Goal: Task Accomplishment & Management: Complete application form

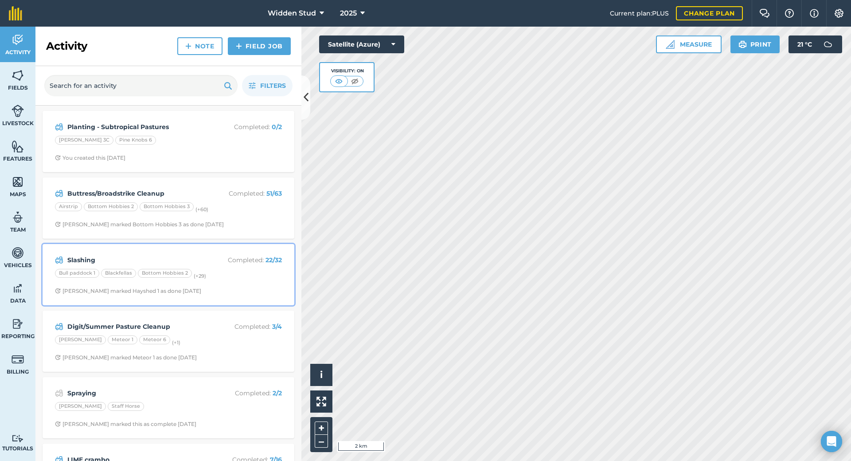
click at [140, 258] on strong "Slashing" at bounding box center [137, 260] width 141 height 10
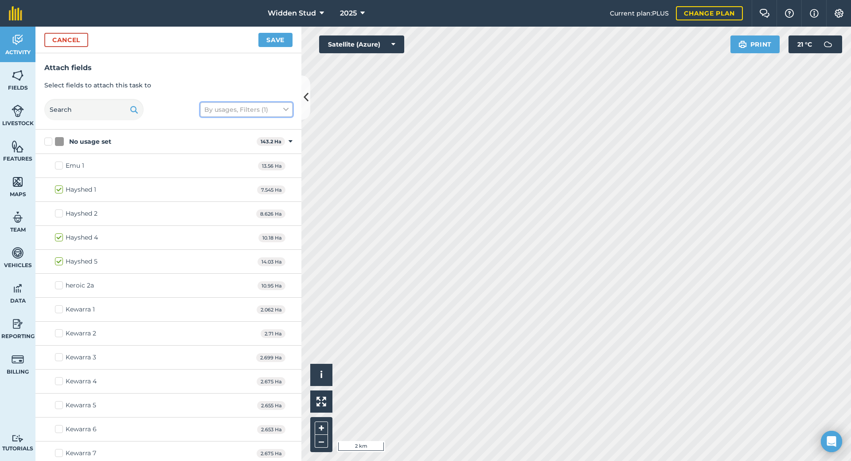
click at [239, 106] on button "By usages, Filters (1)" at bounding box center [246, 109] width 92 height 14
click at [99, 106] on input "text" at bounding box center [93, 109] width 99 height 21
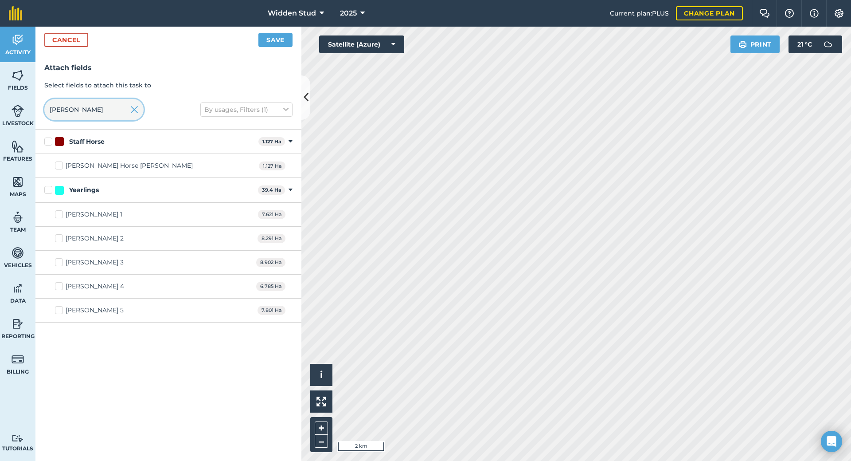
type input "[PERSON_NAME]"
click at [62, 215] on label "[PERSON_NAME] 1" at bounding box center [88, 214] width 67 height 9
click at [61, 215] on input "[PERSON_NAME] 1" at bounding box center [58, 213] width 6 height 6
checkbox input "true"
click at [262, 46] on button "Save" at bounding box center [275, 40] width 34 height 14
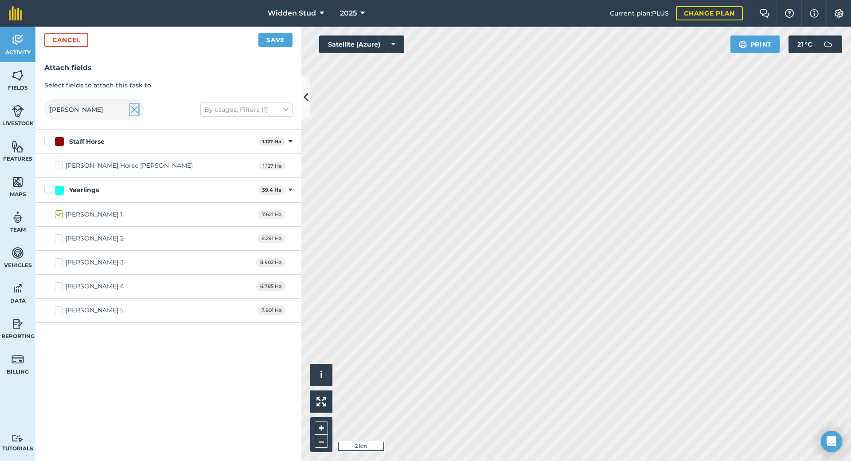
click at [132, 107] on img at bounding box center [134, 109] width 8 height 11
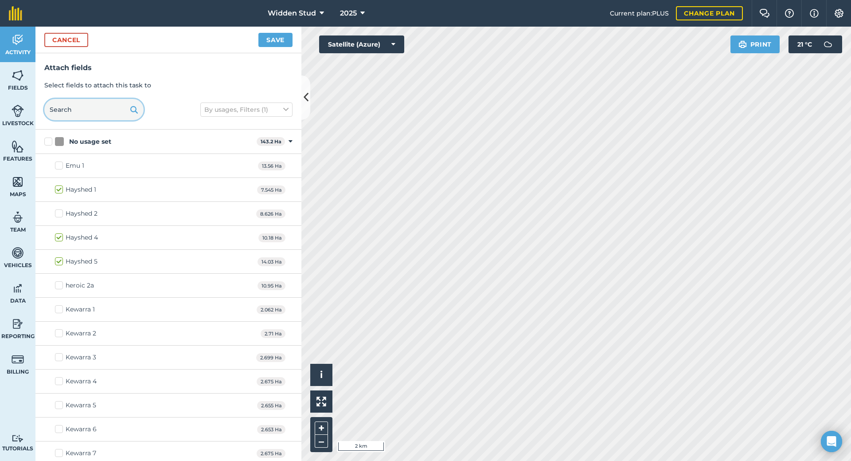
click at [93, 112] on input "text" at bounding box center [93, 109] width 99 height 21
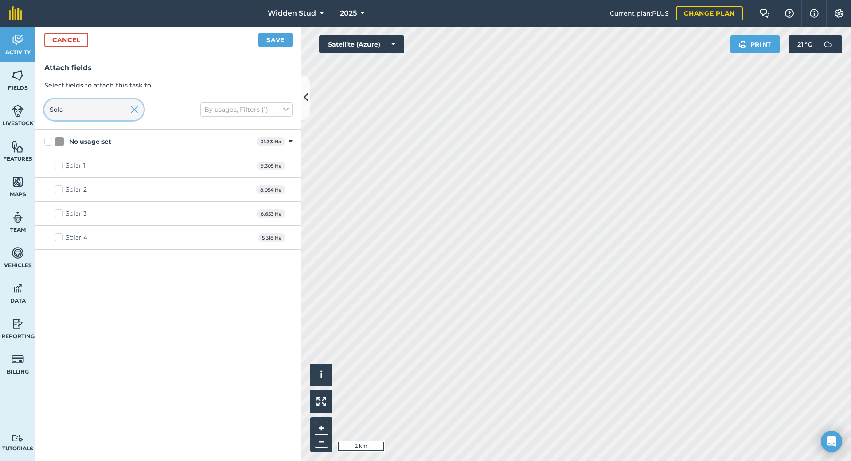
type input "Sola"
click at [60, 238] on label "Solar 4" at bounding box center [71, 237] width 32 height 9
click at [60, 238] on input "Solar 4" at bounding box center [58, 236] width 6 height 6
checkbox input "true"
click at [282, 37] on button "Save" at bounding box center [275, 40] width 34 height 14
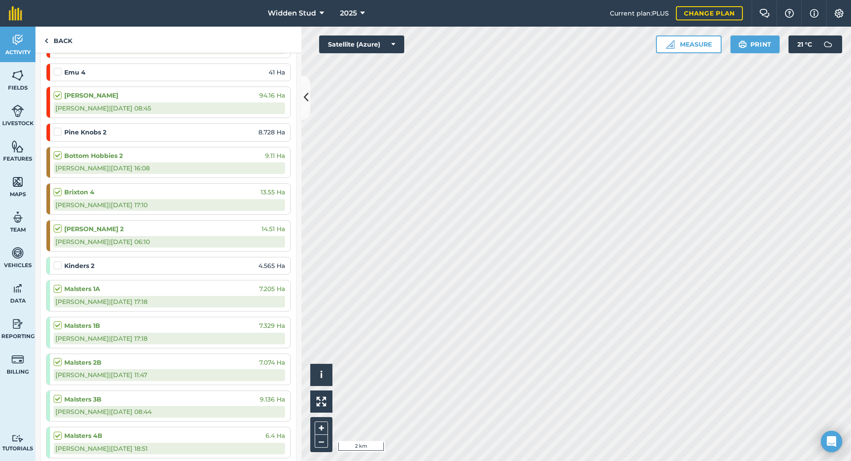
scroll to position [266, 0]
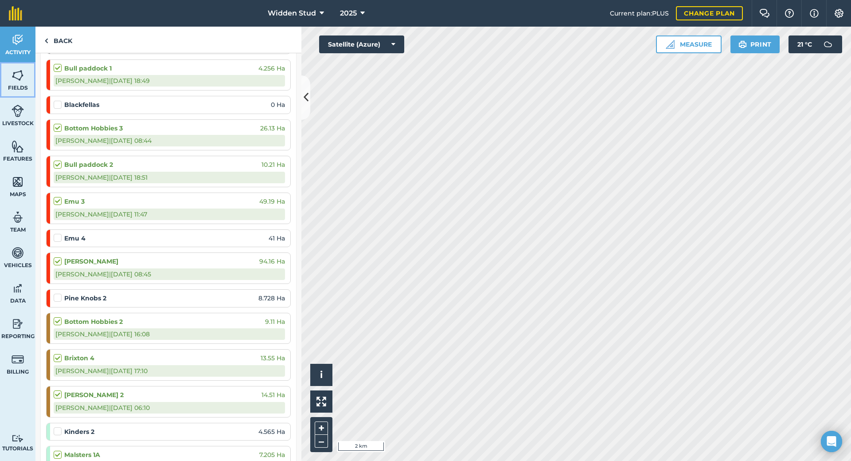
click at [1, 86] on span "Fields" at bounding box center [17, 87] width 35 height 7
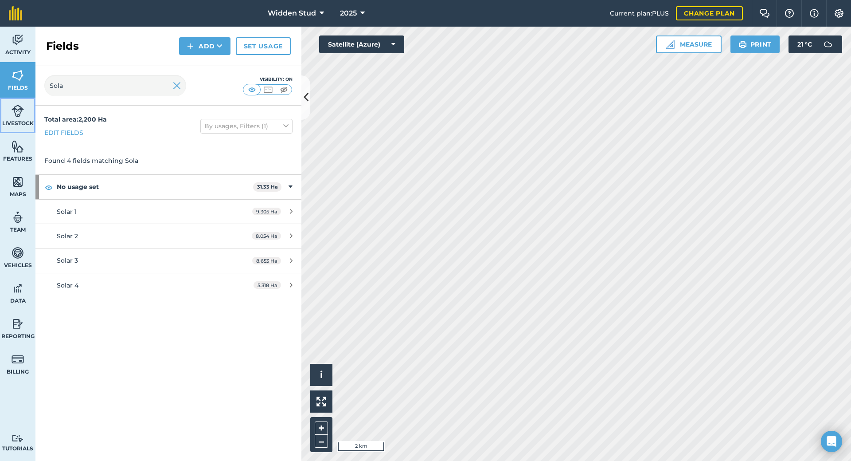
click at [19, 120] on span "Livestock" at bounding box center [17, 123] width 35 height 7
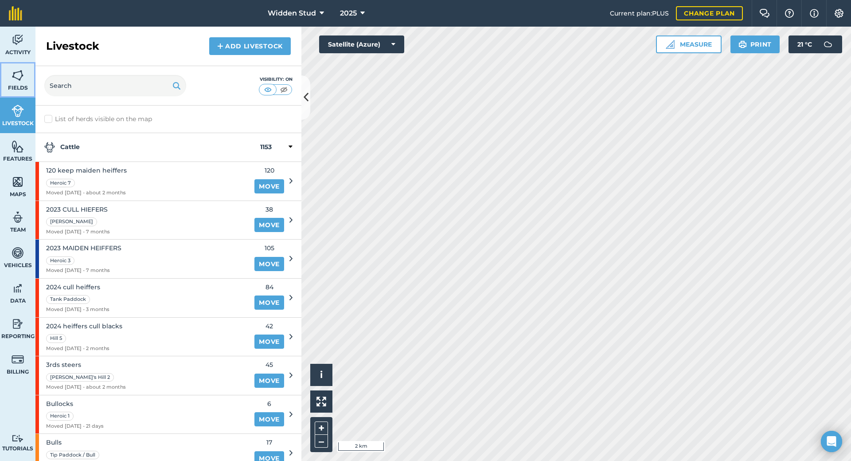
click at [26, 78] on link "Fields" at bounding box center [17, 79] width 35 height 35
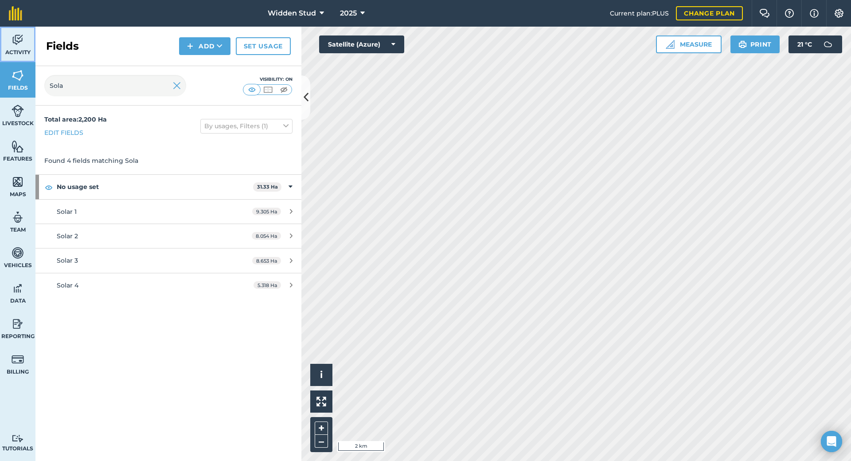
click at [16, 49] on span "Activity" at bounding box center [17, 52] width 35 height 7
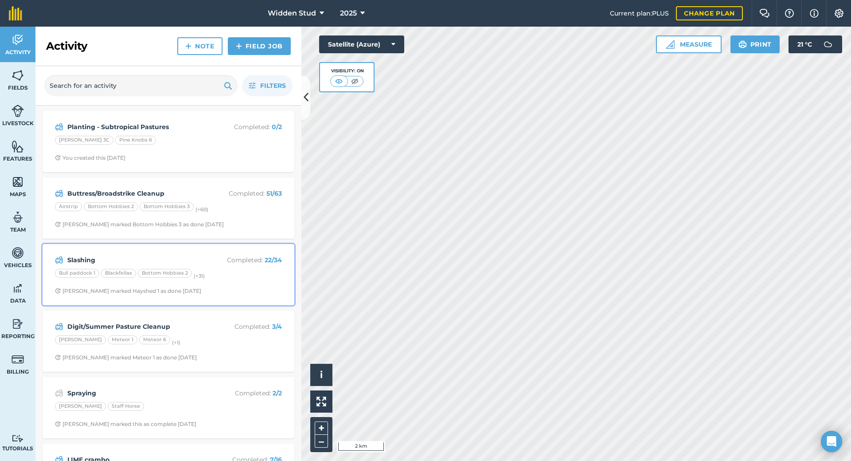
click at [218, 271] on div "Bull paddock 1 Blackfellas Bottom Hobbies 2 (+ 31 )" at bounding box center [168, 275] width 227 height 12
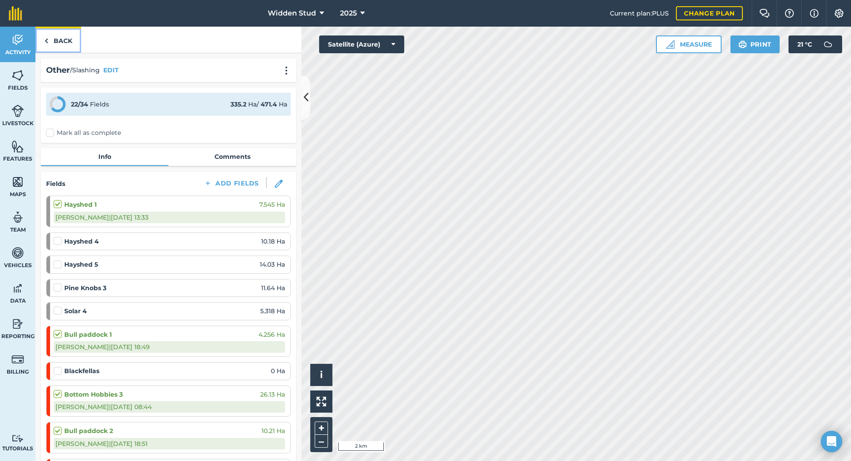
click at [59, 37] on link "Back" at bounding box center [58, 40] width 46 height 26
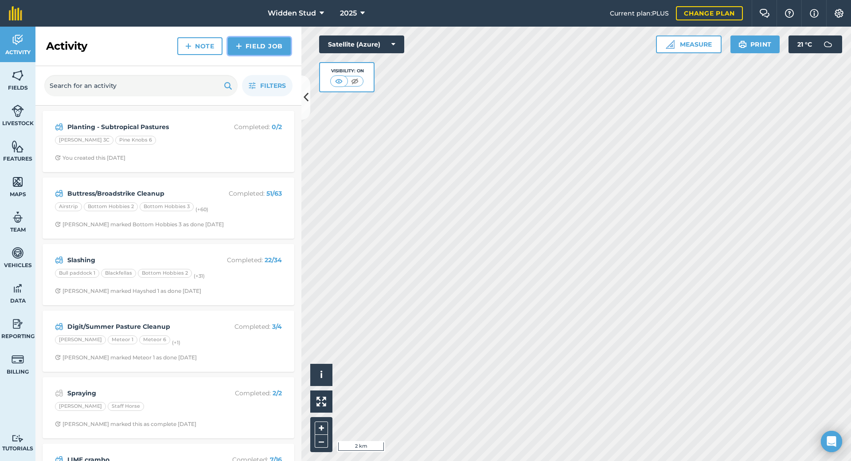
click at [246, 48] on link "Field Job" at bounding box center [259, 46] width 63 height 18
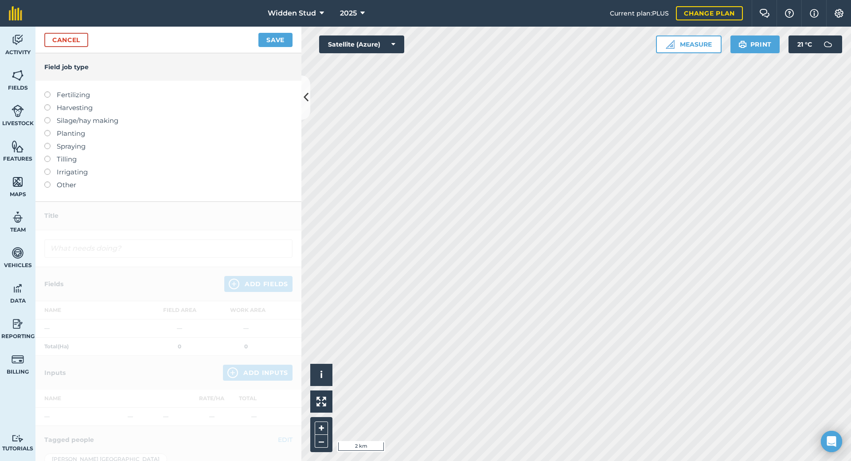
click at [48, 117] on label at bounding box center [50, 117] width 12 height 0
type input "Silage/hay making"
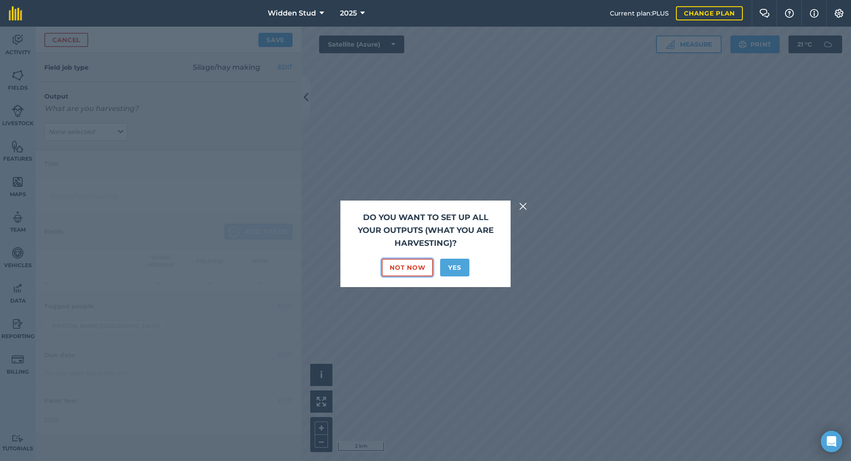
click at [402, 268] on button "Not Now" at bounding box center [407, 267] width 51 height 18
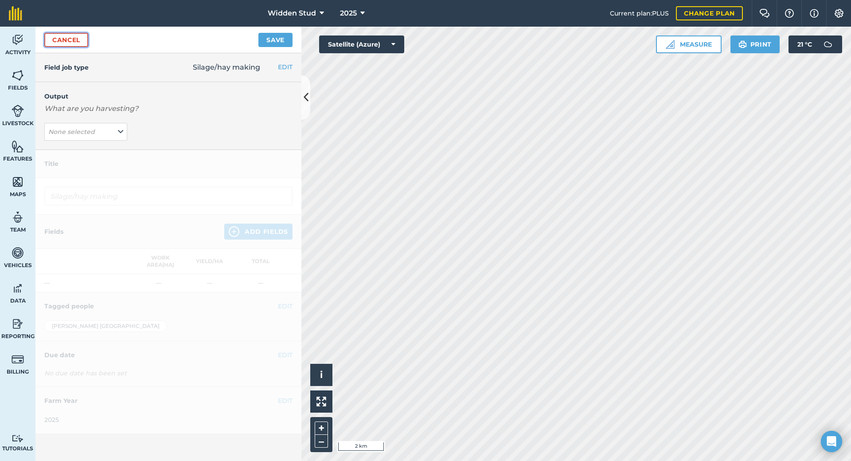
click at [64, 39] on link "Cancel" at bounding box center [66, 40] width 44 height 14
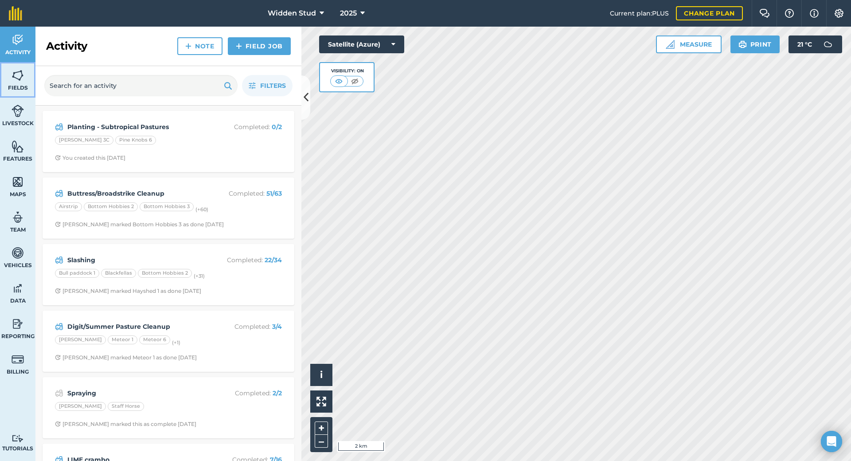
click at [20, 82] on img at bounding box center [18, 75] width 12 height 13
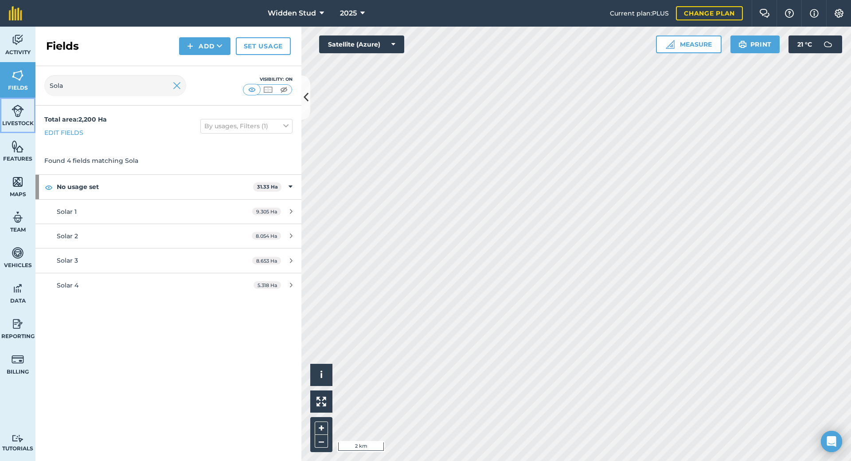
click at [18, 112] on img at bounding box center [18, 110] width 12 height 13
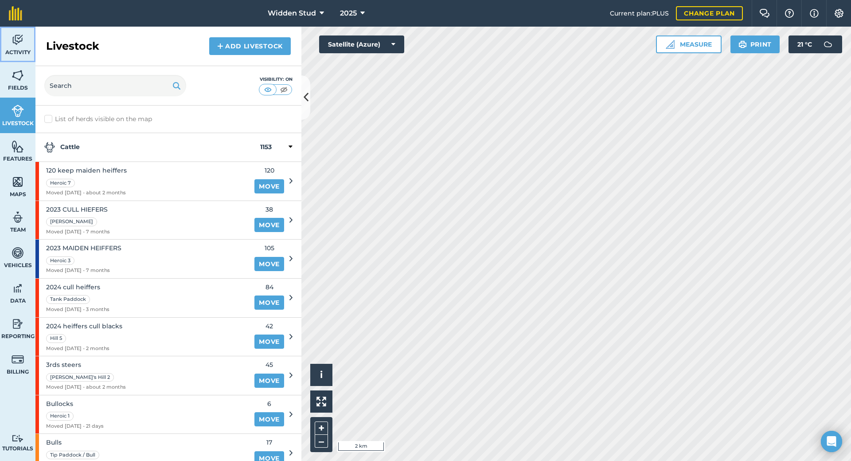
click at [14, 46] on img at bounding box center [18, 39] width 12 height 13
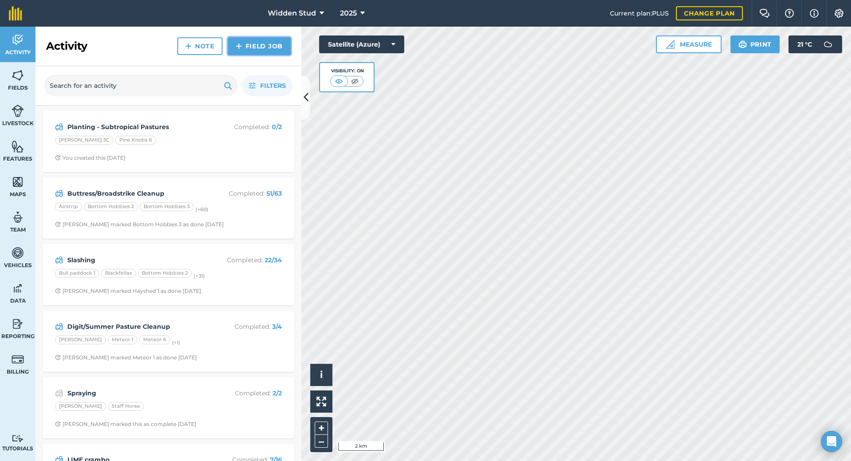
click at [266, 42] on link "Field Job" at bounding box center [259, 46] width 63 height 18
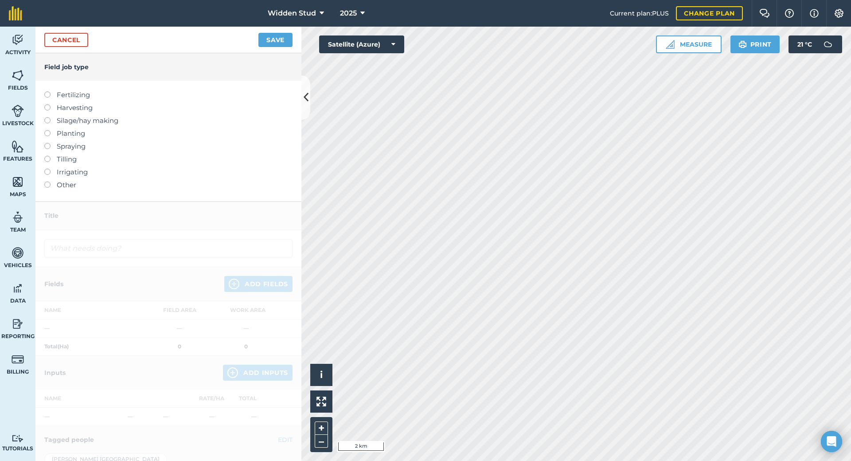
click at [49, 117] on label at bounding box center [50, 117] width 12 height 0
type input "Silage/hay making"
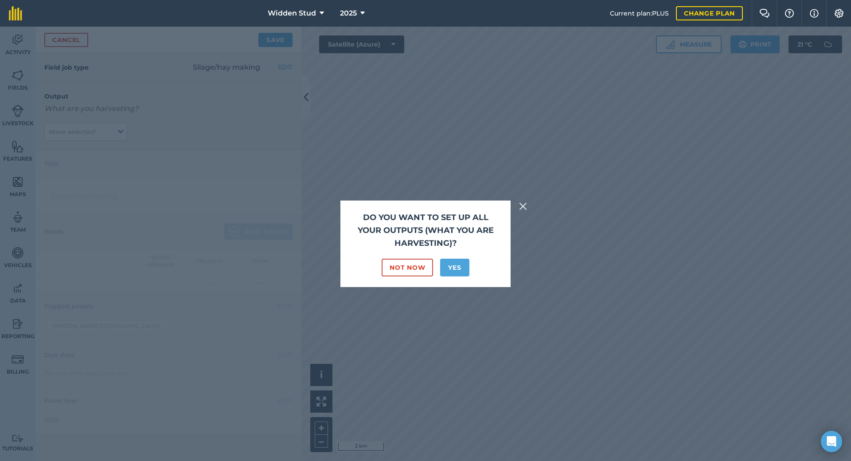
click at [434, 261] on div "Not Now Yes" at bounding box center [425, 267] width 149 height 18
click at [414, 267] on button "Not Now" at bounding box center [407, 267] width 51 height 18
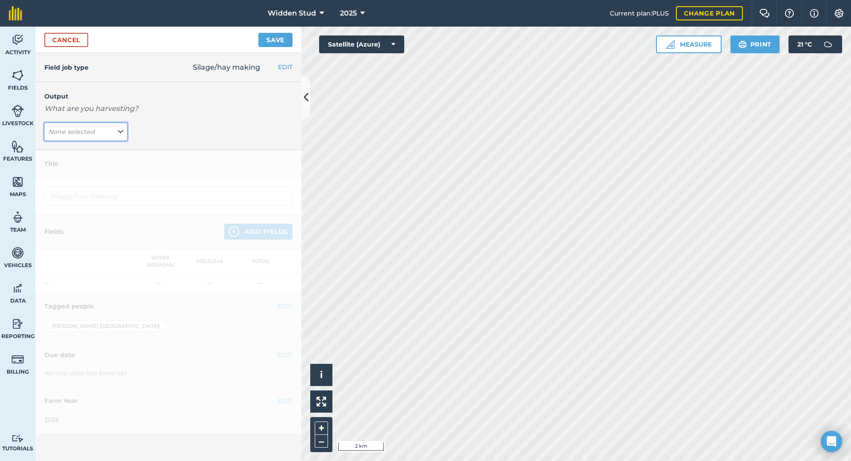
click at [86, 133] on em "None selected" at bounding box center [71, 132] width 47 height 8
click at [92, 152] on button "Add Output" at bounding box center [87, 151] width 81 height 12
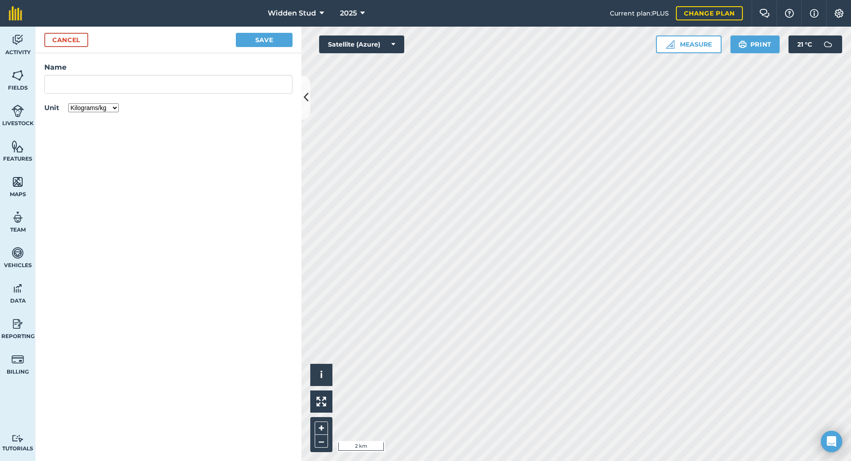
click at [113, 110] on select "Kilograms/kg Metric tonnes/t Litres/L Pounds/lb Imperial tons/t Gallons/gal Bus…" at bounding box center [93, 107] width 51 height 9
select select "COUNT"
click at [68, 103] on select "Kilograms/kg Metric tonnes/t Litres/L Pounds/lb Imperial tons/t Gallons/gal Bus…" at bounding box center [93, 107] width 51 height 9
click at [91, 88] on input "Name" at bounding box center [168, 84] width 248 height 19
type input "Hay - Big Sq"
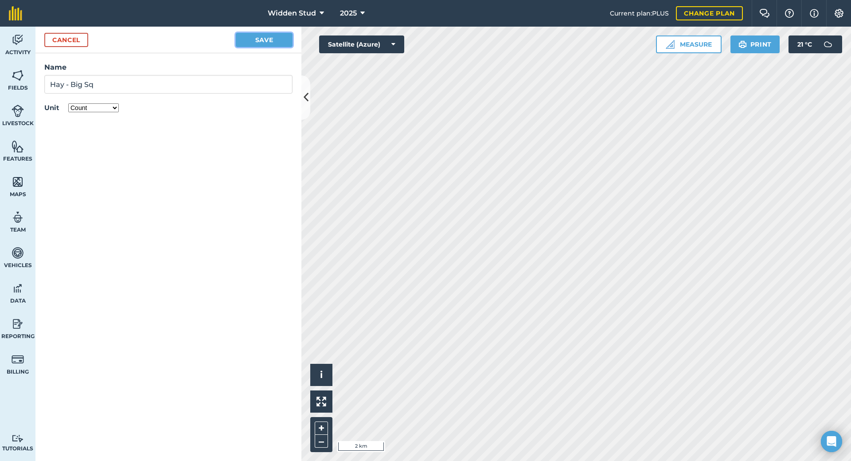
click at [252, 36] on button "Save" at bounding box center [264, 40] width 57 height 14
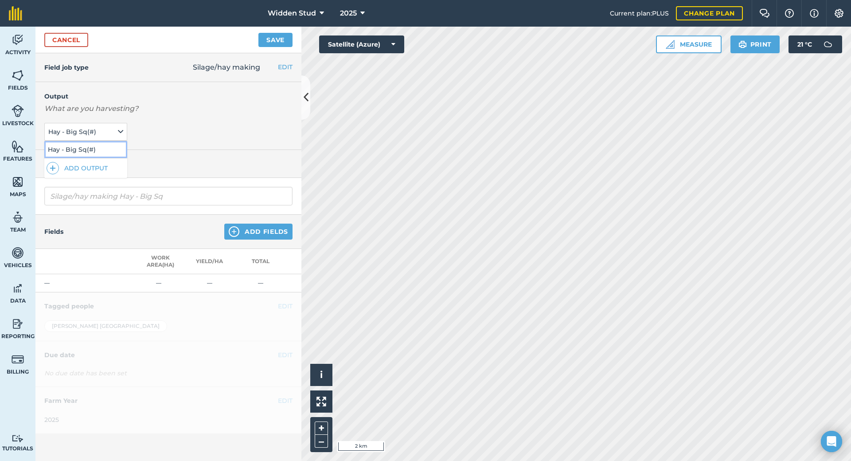
click at [72, 150] on button "Hay - Big Sq ( # )" at bounding box center [85, 149] width 83 height 17
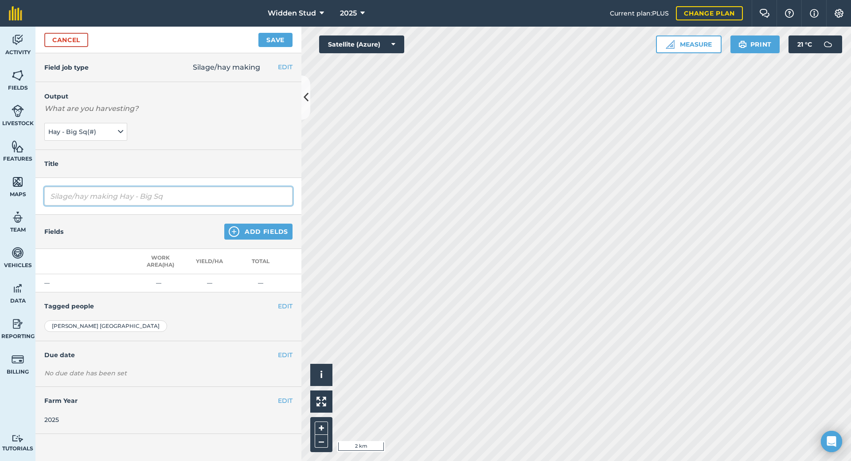
click at [103, 196] on input "Silage/hay making Hay - Big Sq" at bounding box center [168, 196] width 248 height 19
click at [193, 159] on h4 "Title" at bounding box center [168, 164] width 248 height 10
click at [96, 198] on input "Silage/hay making Hay - Big Sq" at bounding box center [168, 196] width 248 height 19
type input "Silage/hay Making Hay - Big Sq"
click at [258, 229] on button "Add Fields" at bounding box center [258, 231] width 68 height 16
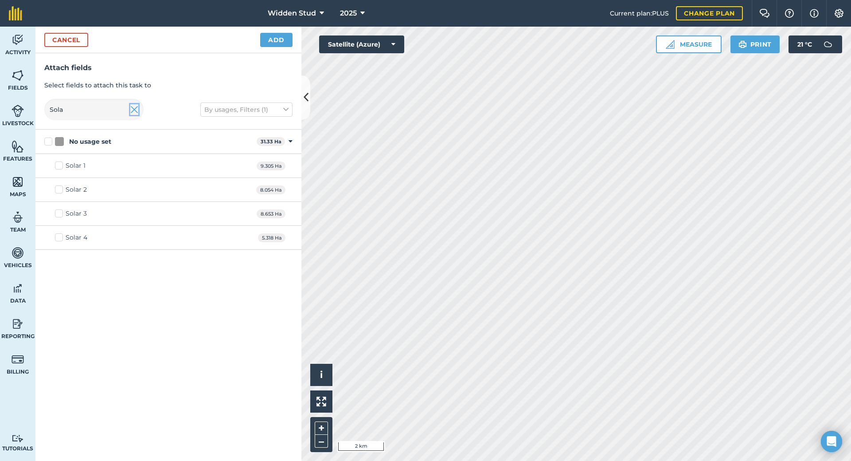
click at [133, 108] on img at bounding box center [134, 109] width 8 height 11
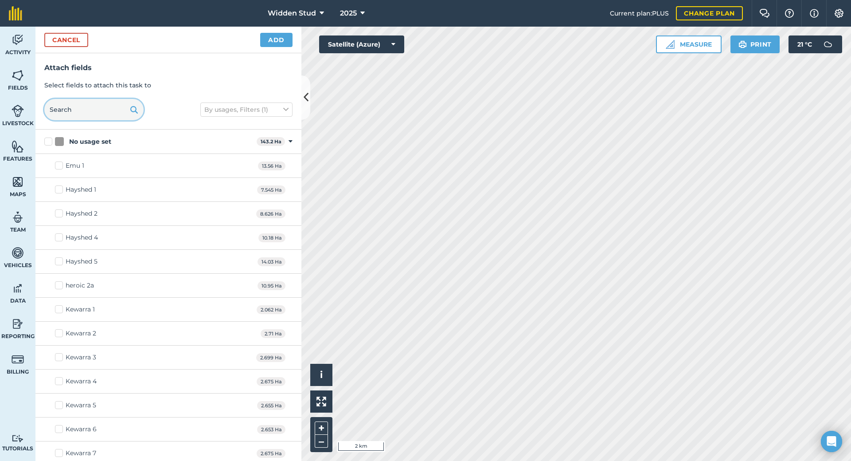
click at [86, 99] on input "text" at bounding box center [93, 109] width 99 height 21
click at [84, 111] on input "text" at bounding box center [93, 109] width 99 height 21
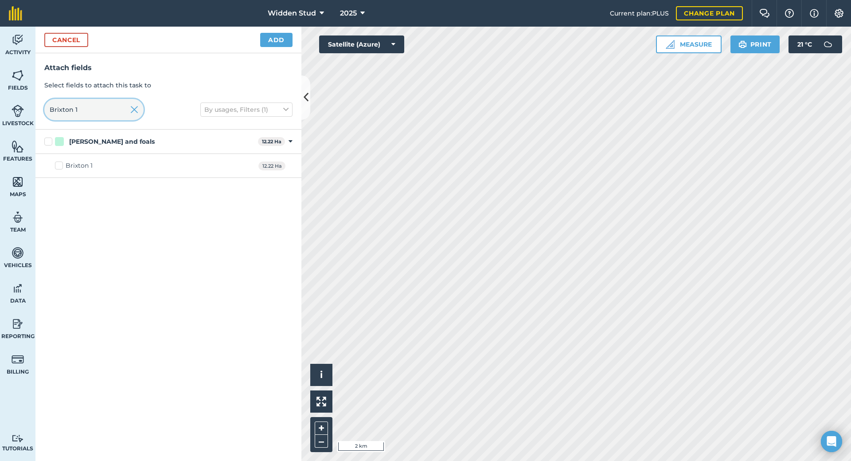
type input "Brixton 1"
click at [56, 166] on label "Brixton 1" at bounding box center [74, 165] width 38 height 9
click at [56, 166] on input "Brixton 1" at bounding box center [58, 164] width 6 height 6
checkbox input "true"
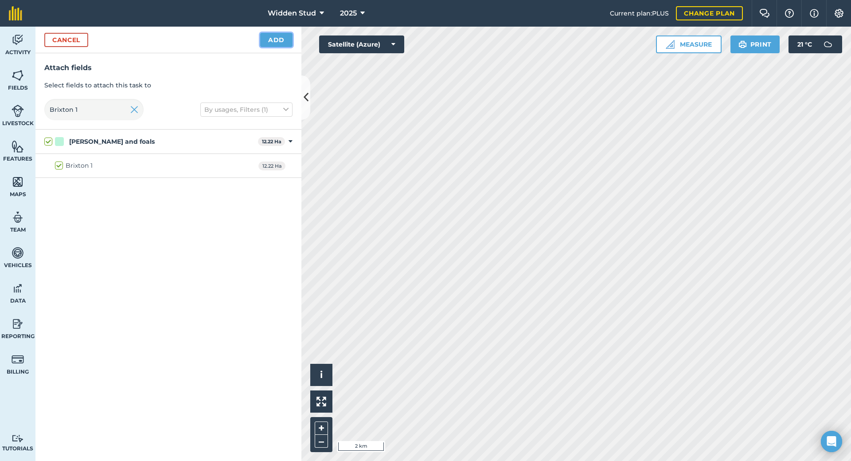
click at [281, 38] on button "Add" at bounding box center [276, 40] width 32 height 14
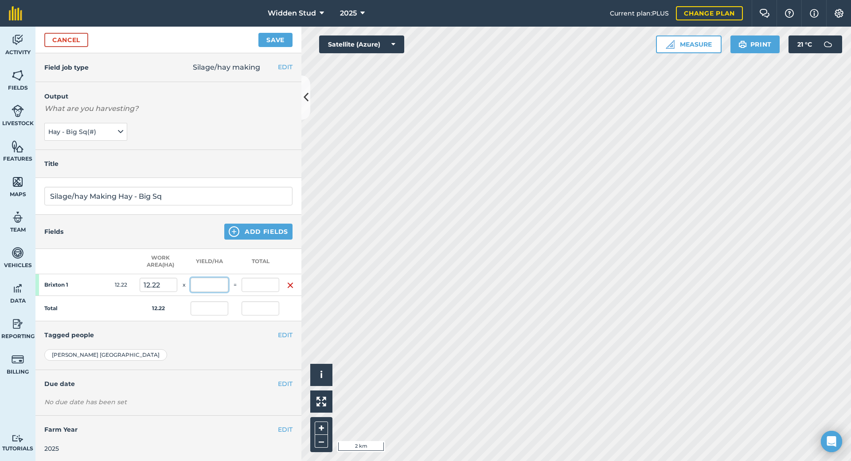
click at [220, 288] on input "text" at bounding box center [210, 285] width 38 height 14
click at [269, 288] on input "text" at bounding box center [261, 285] width 38 height 14
type input "100"
type input "8.183"
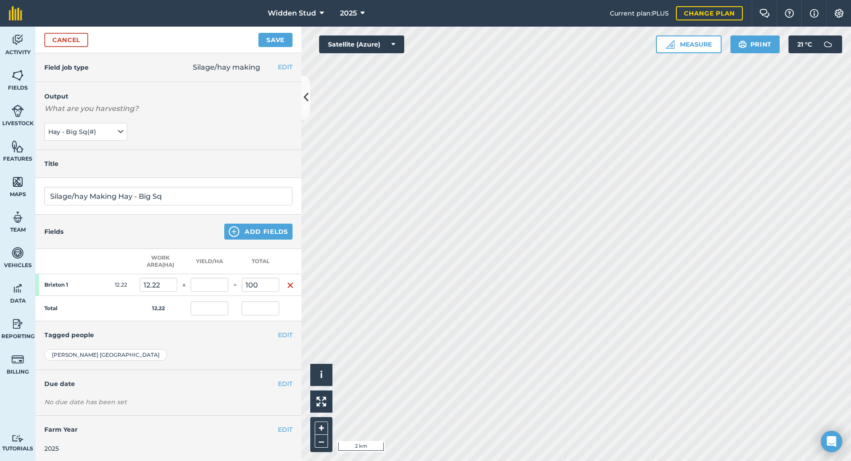
type input "100"
click at [250, 324] on div "EDIT Tagged people" at bounding box center [168, 334] width 266 height 27
click at [259, 288] on input "100" at bounding box center [261, 285] width 38 height 14
type input "0"
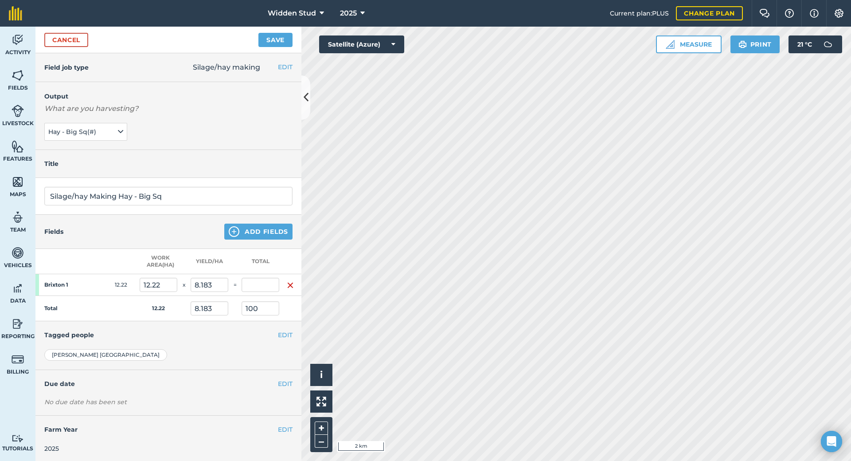
type input "0"
click at [235, 243] on div "Fields Add Fields" at bounding box center [168, 232] width 266 height 34
click at [239, 234] on button "Add Fields" at bounding box center [258, 231] width 68 height 16
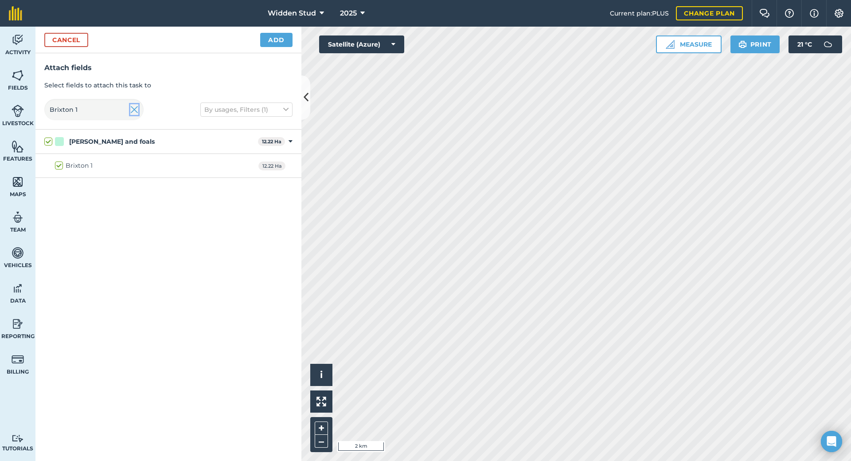
click at [134, 112] on img at bounding box center [134, 109] width 8 height 11
checkbox input "false"
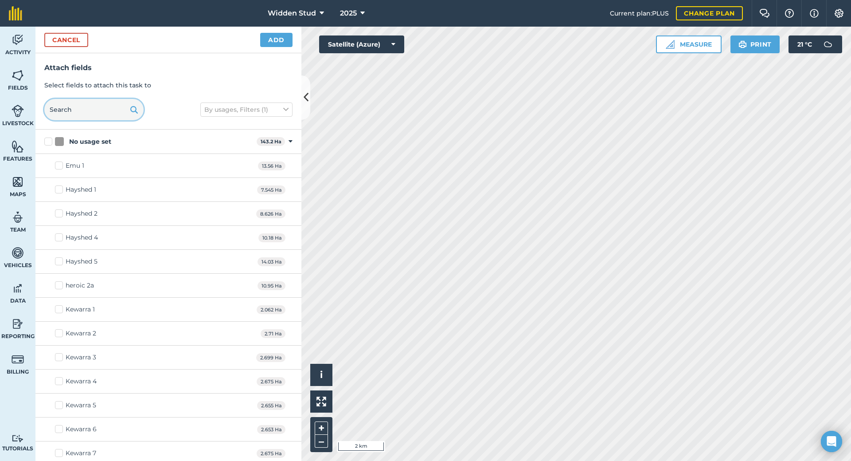
click at [103, 110] on input "text" at bounding box center [93, 109] width 99 height 21
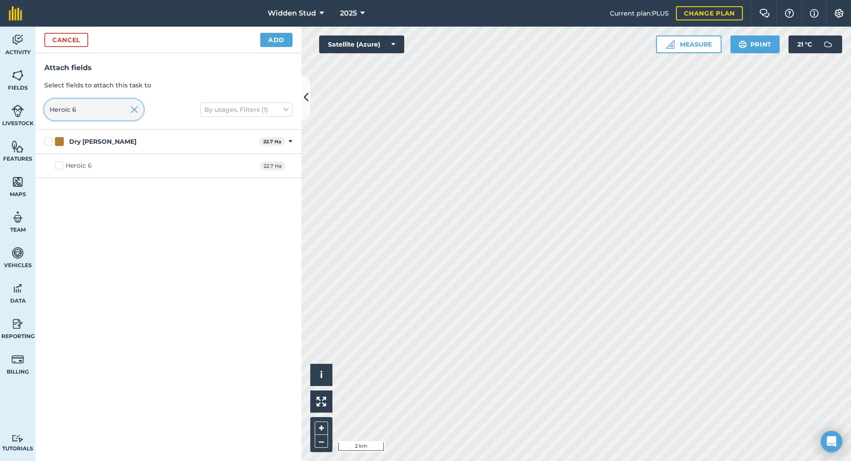
type input "Heroic 6"
click at [265, 42] on button "Add" at bounding box center [276, 40] width 32 height 14
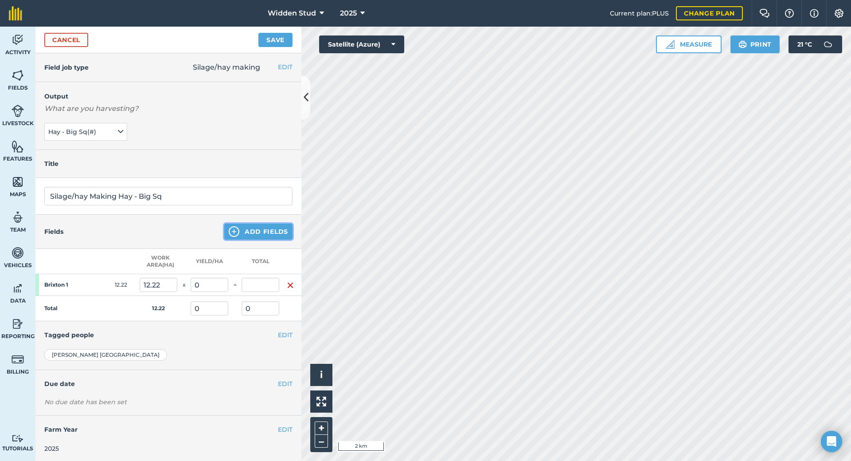
click at [240, 231] on button "Add Fields" at bounding box center [258, 231] width 68 height 16
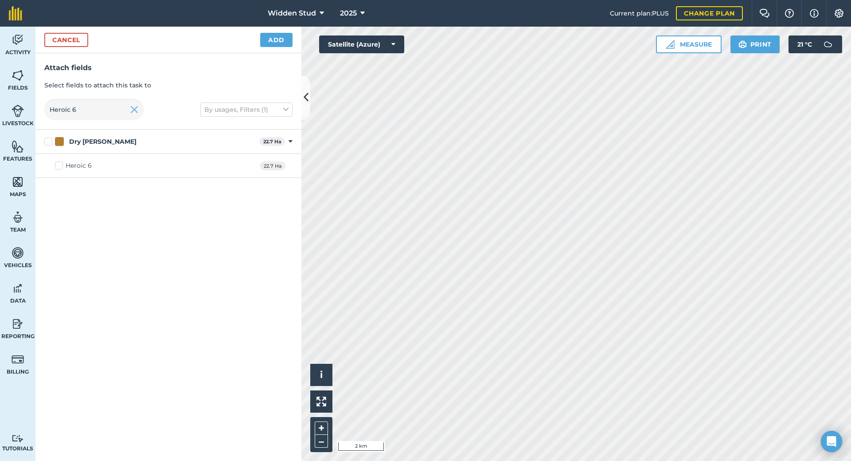
click at [61, 164] on label "Heroic 6" at bounding box center [73, 165] width 37 height 9
click at [61, 164] on input "Heroic 6" at bounding box center [58, 164] width 6 height 6
checkbox input "true"
click at [276, 39] on button "Add" at bounding box center [276, 40] width 32 height 14
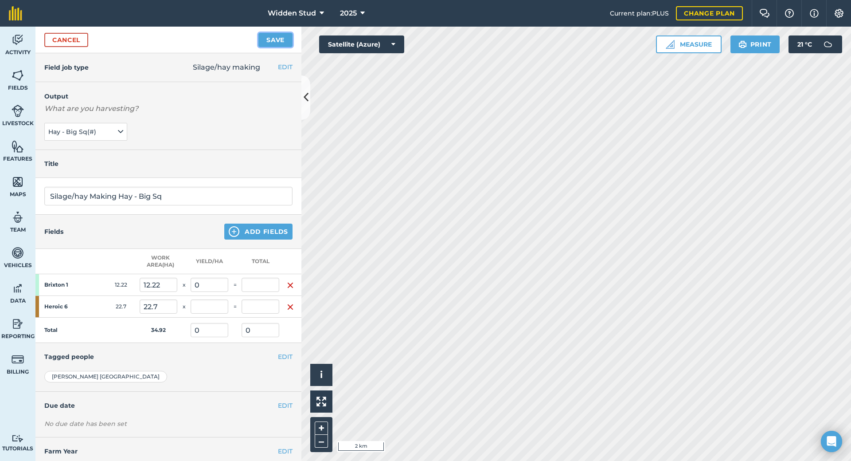
click at [271, 37] on button "Save" at bounding box center [275, 40] width 34 height 14
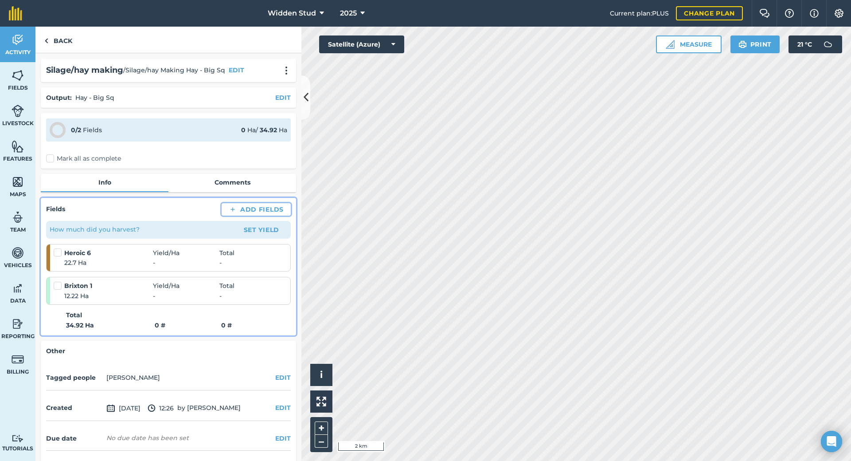
click at [247, 207] on button "Add Fields" at bounding box center [256, 209] width 69 height 12
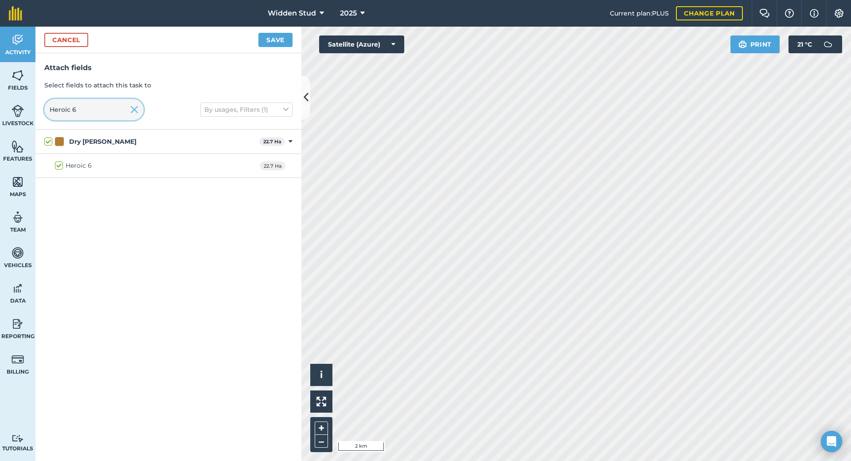
click at [98, 114] on input "Heroic 6" at bounding box center [93, 109] width 99 height 21
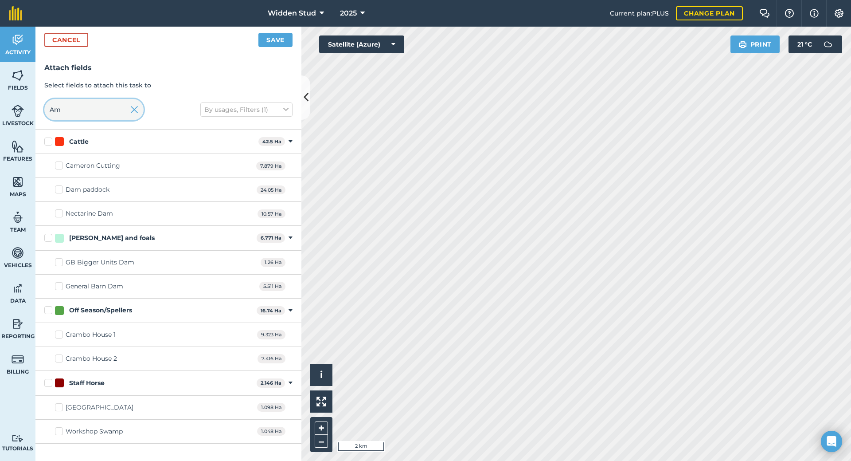
type input "A"
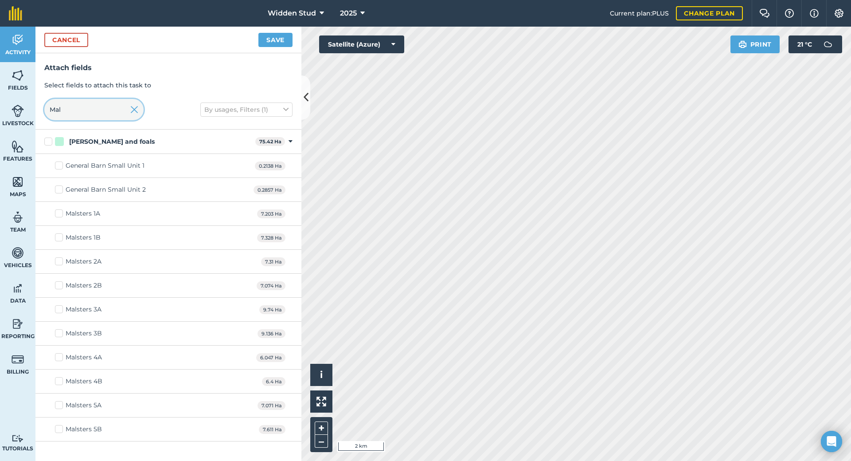
type input "Mal"
click at [59, 257] on label "Malsters 2A" at bounding box center [78, 261] width 47 height 9
click at [59, 257] on input "Malsters 2A" at bounding box center [58, 260] width 6 height 6
checkbox input "true"
click at [62, 431] on label "Malsters 5B" at bounding box center [78, 428] width 47 height 9
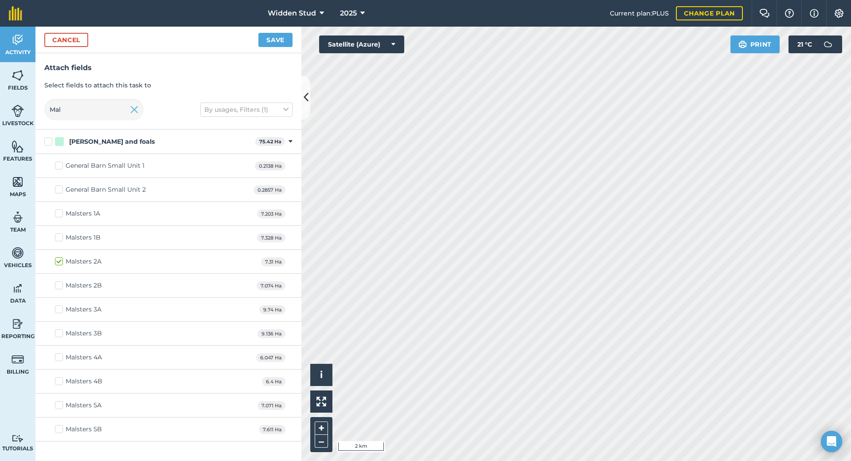
click at [61, 430] on input "Malsters 5B" at bounding box center [58, 427] width 6 height 6
checkbox input "true"
click at [269, 40] on button "Save" at bounding box center [275, 40] width 34 height 14
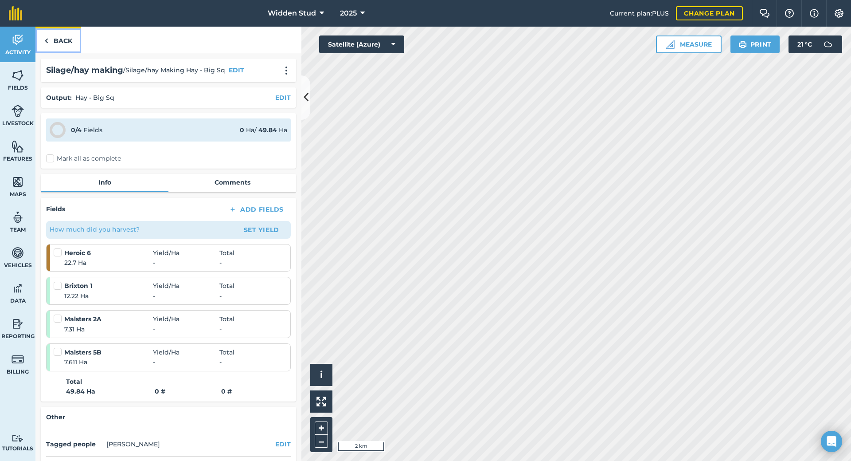
click at [48, 40] on link "Back" at bounding box center [58, 40] width 46 height 26
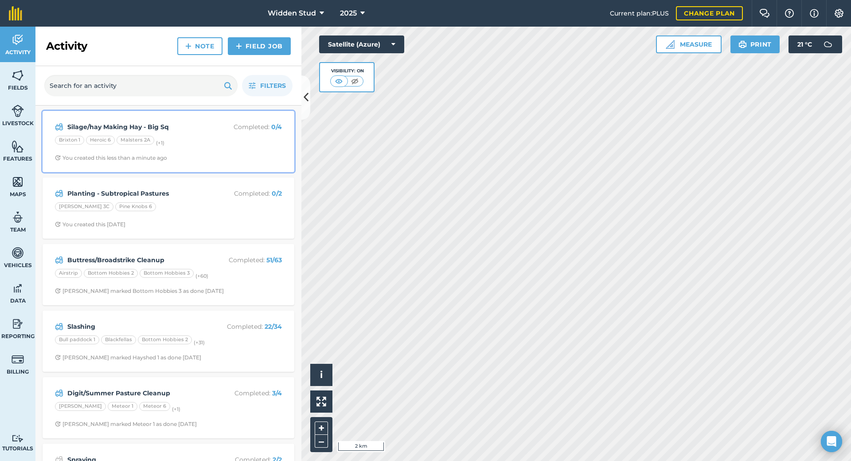
click at [225, 147] on div "Silage/hay Making Hay - Big Sq Completed : 0 / 4 Brixton 1 Heroic 6 Malsters 2A…" at bounding box center [168, 141] width 241 height 51
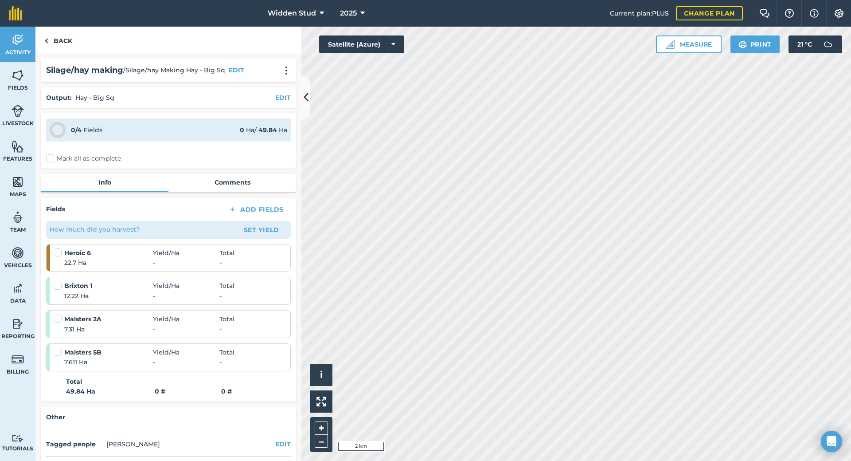
click at [99, 70] on h2 "Silage/hay making" at bounding box center [84, 70] width 77 height 13
drag, startPoint x: 126, startPoint y: 68, endPoint x: 39, endPoint y: 71, distance: 87.4
click at [39, 71] on div "[PERSON_NAME]/hay making / [PERSON_NAME]/hay Making Hay - Big Sq EDIT Output : …" at bounding box center [168, 256] width 266 height 407
click at [203, 70] on span "/ [PERSON_NAME]/hay Making Hay - Big Sq" at bounding box center [174, 70] width 102 height 10
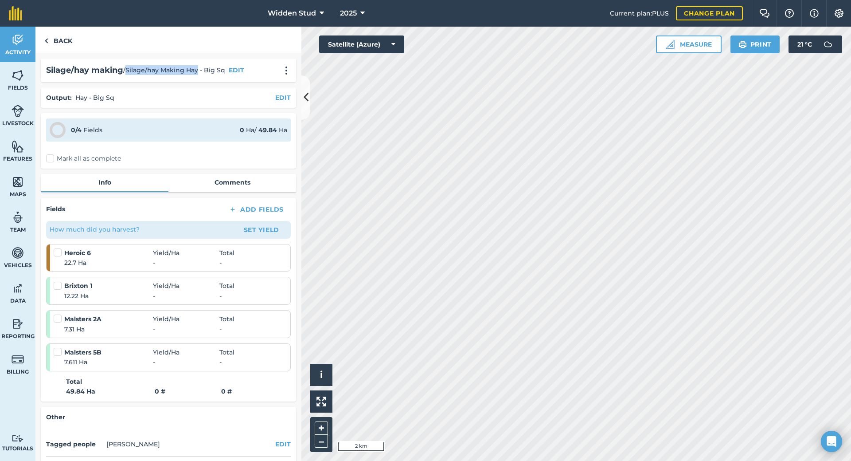
drag, startPoint x: 199, startPoint y: 70, endPoint x: 127, endPoint y: 70, distance: 71.8
click at [127, 70] on span "/ [PERSON_NAME]/hay Making Hay - Big Sq" at bounding box center [174, 70] width 102 height 10
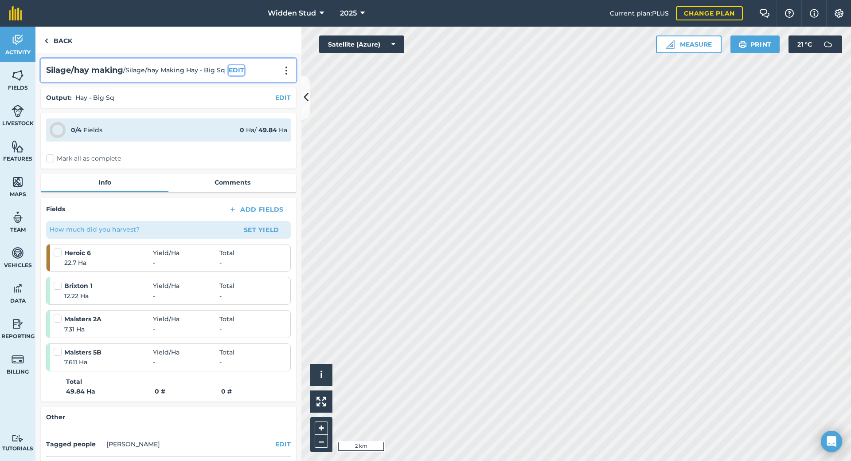
click at [236, 70] on button "EDIT" at bounding box center [237, 70] width 16 height 10
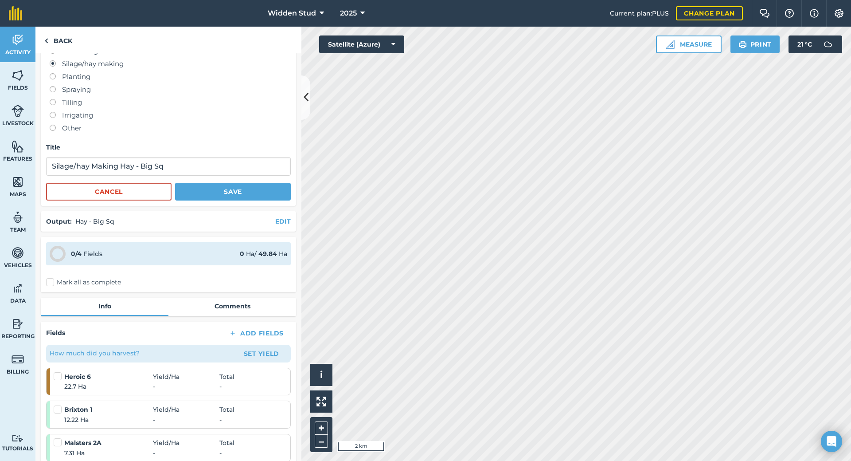
scroll to position [89, 0]
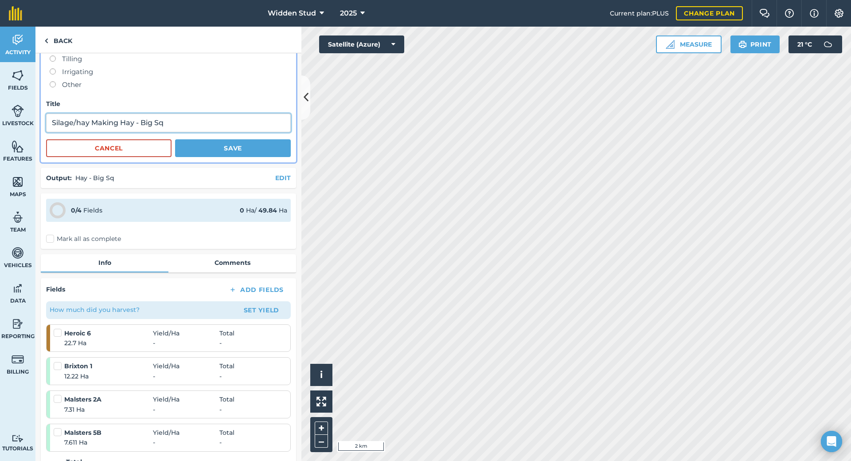
click at [79, 118] on input "Silage/hay Making Hay - Big Sq" at bounding box center [168, 122] width 245 height 19
drag, startPoint x: 132, startPoint y: 122, endPoint x: 37, endPoint y: 133, distance: 95.9
click at [37, 133] on div "Field job type Fertilizing Harvesting Silage/hay making Planting Spraying Tilli…" at bounding box center [168, 256] width 266 height 407
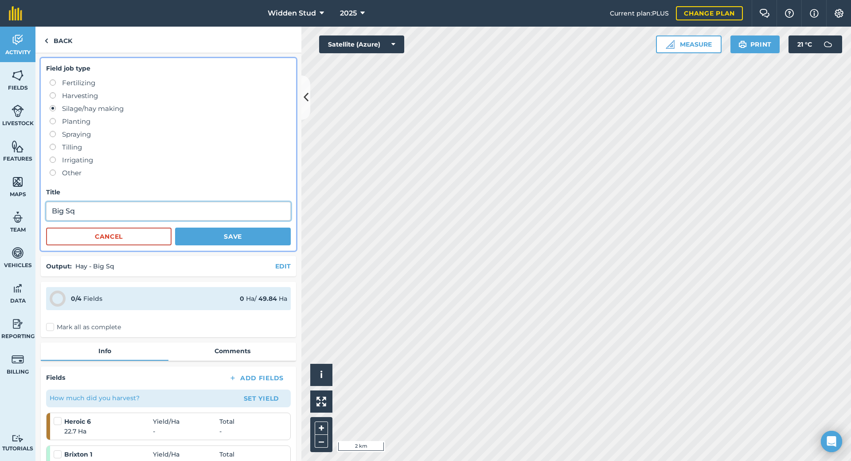
scroll to position [0, 0]
click at [78, 208] on input "Big Sq" at bounding box center [168, 211] width 245 height 19
type input "Big Squ"
click at [202, 239] on button "Save" at bounding box center [233, 237] width 116 height 18
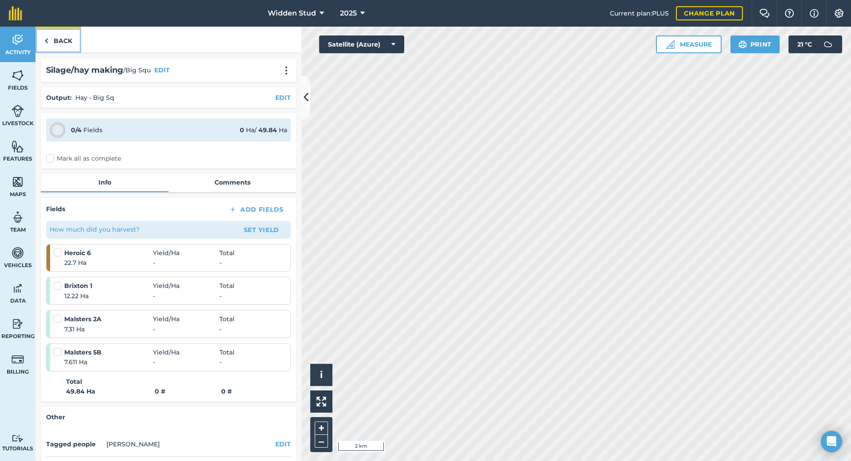
click at [57, 41] on link "Back" at bounding box center [58, 40] width 46 height 26
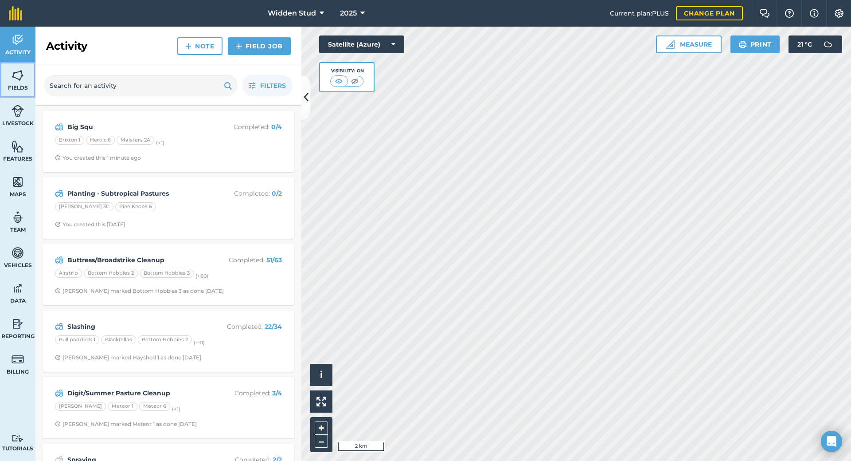
click at [20, 79] on img at bounding box center [18, 75] width 12 height 13
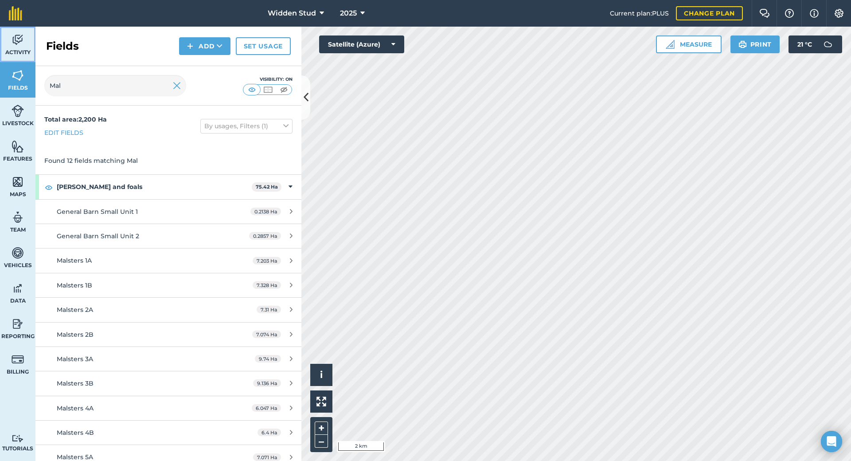
click at [21, 45] on img at bounding box center [18, 39] width 12 height 13
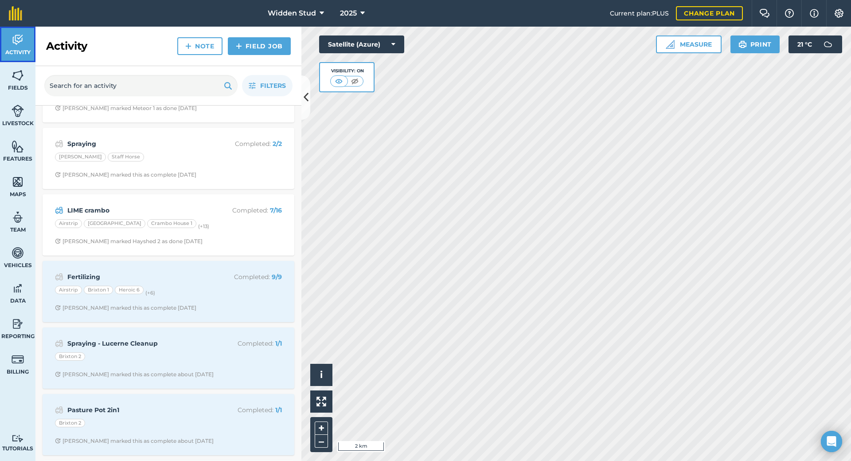
scroll to position [310, 0]
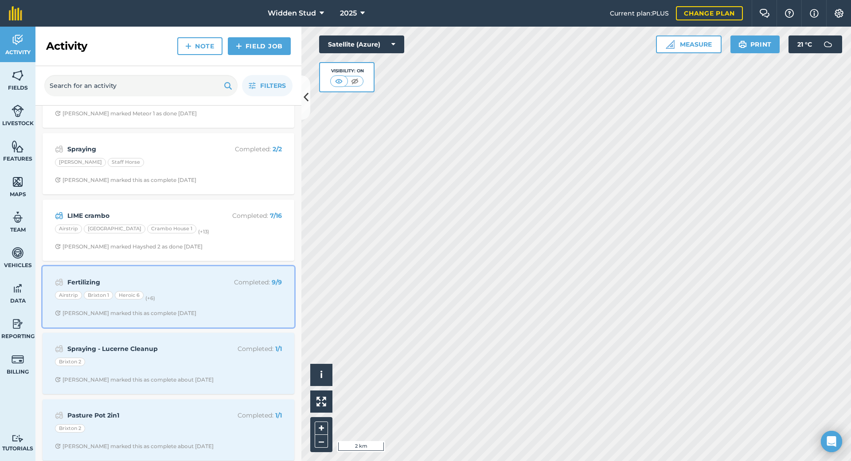
click at [172, 285] on strong "Fertilizing" at bounding box center [137, 282] width 141 height 10
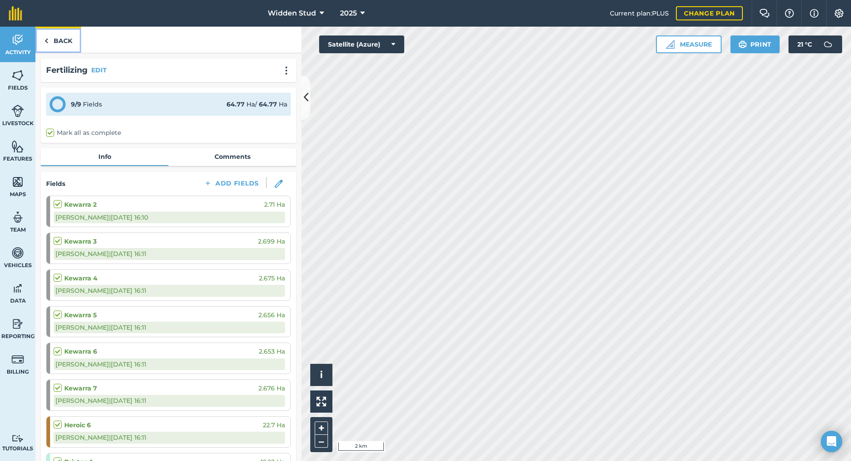
click at [56, 45] on link "Back" at bounding box center [58, 40] width 46 height 26
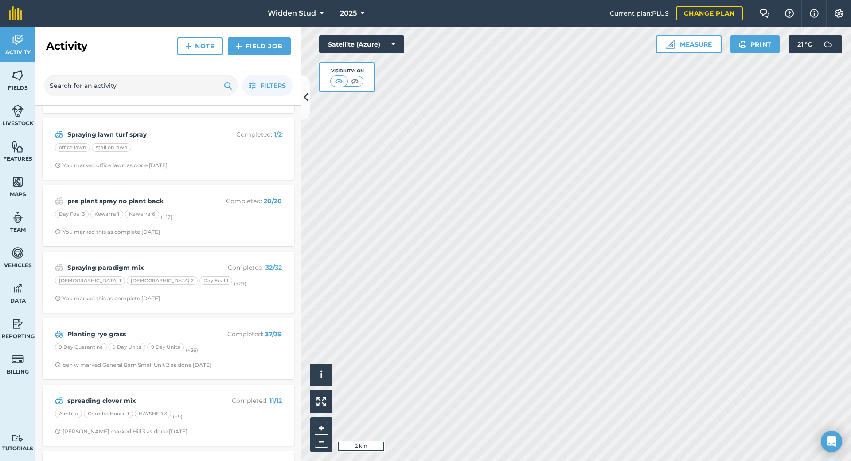
scroll to position [1020, 0]
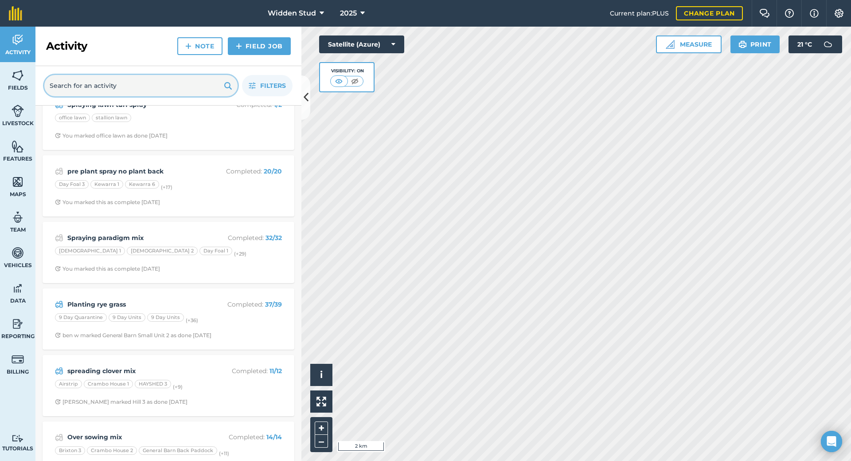
click at [191, 84] on input "text" at bounding box center [140, 85] width 193 height 21
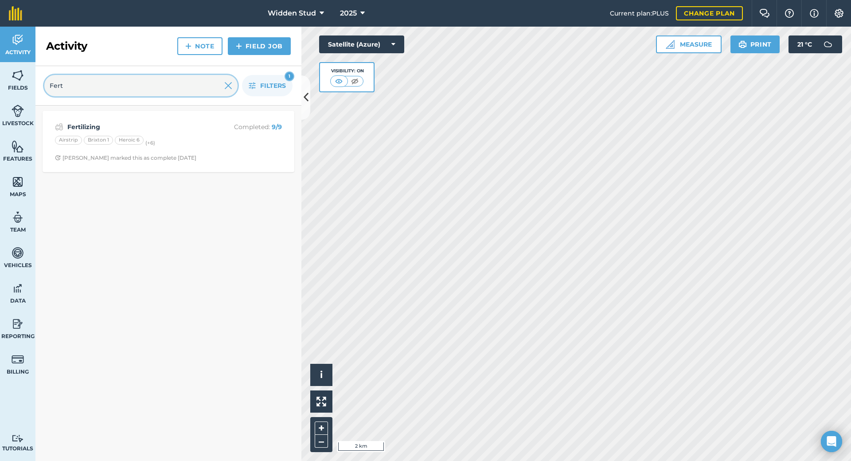
type input "Fert"
